Goal: Check status: Check status

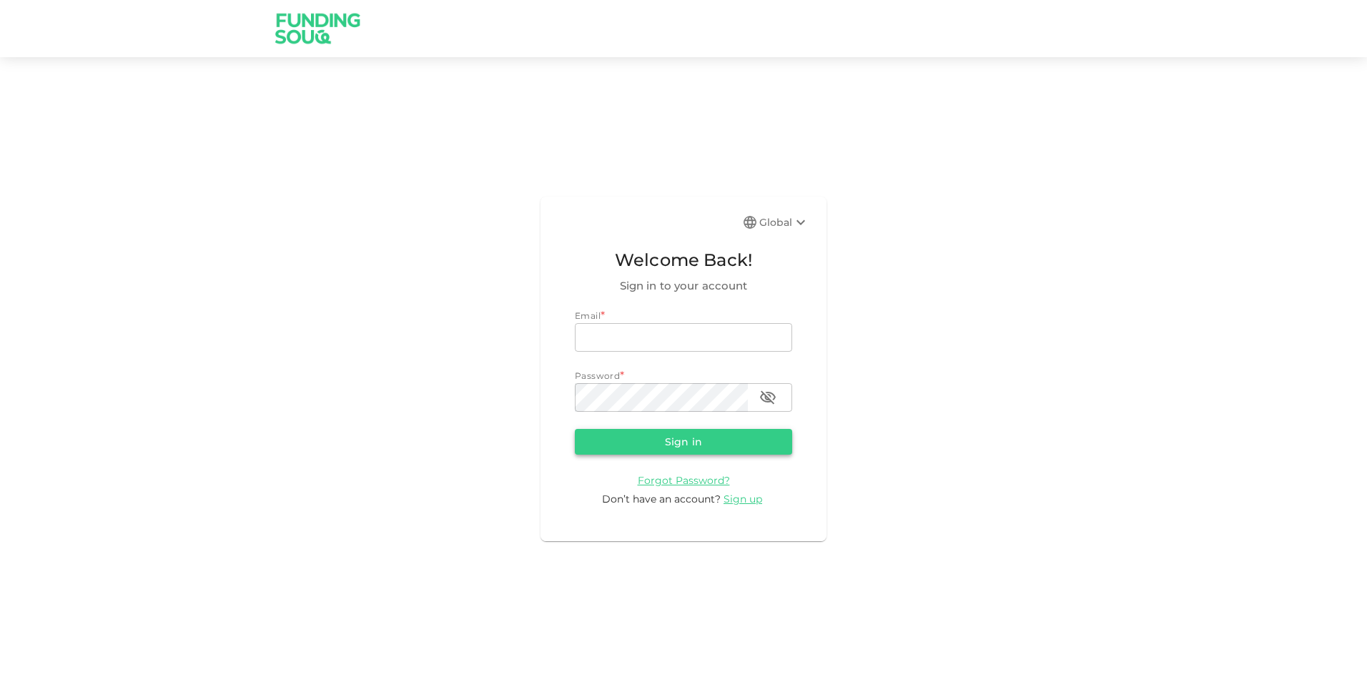
type input "[PERSON_NAME][EMAIL_ADDRESS][DOMAIN_NAME]"
click at [674, 446] on button "Sign in" at bounding box center [683, 442] width 217 height 26
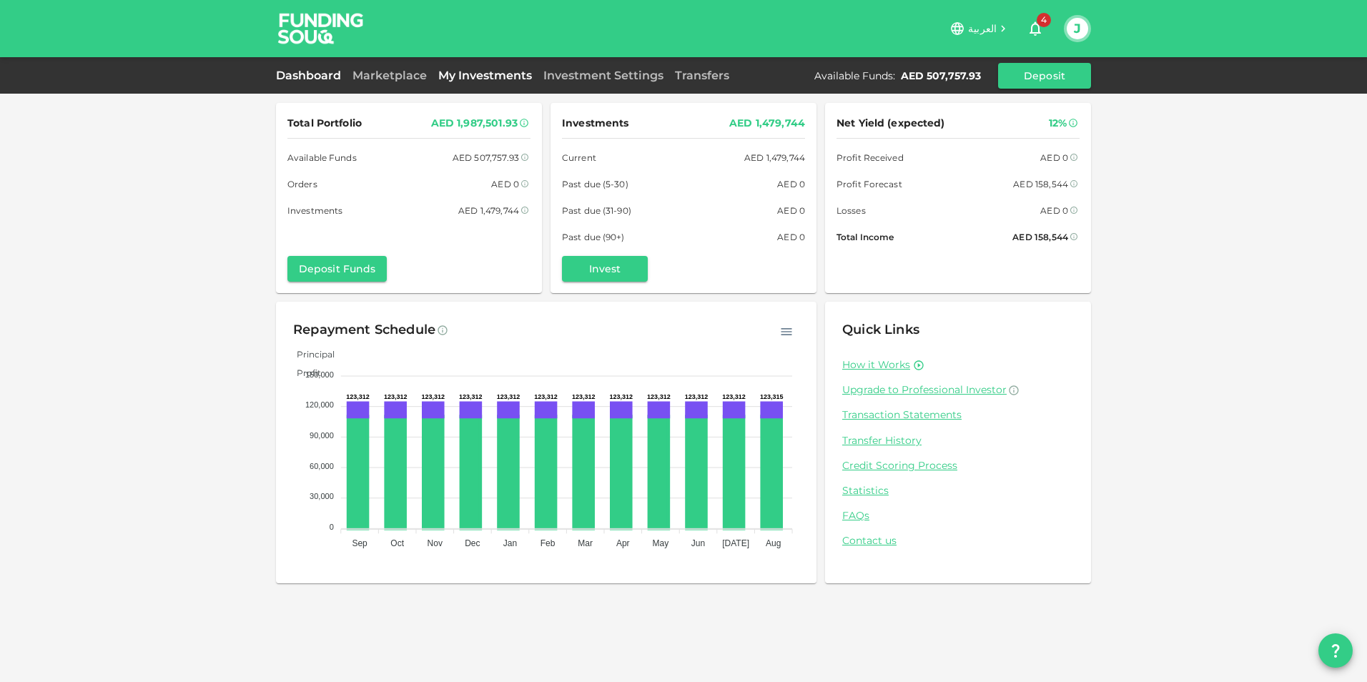
click at [475, 74] on link "My Investments" at bounding box center [485, 76] width 105 height 14
